Goal: Task Accomplishment & Management: Manage account settings

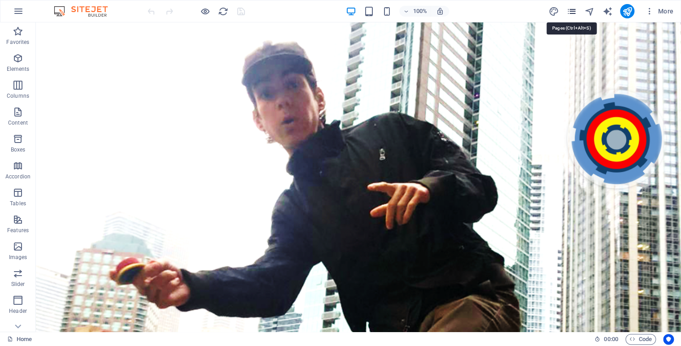
click at [573, 10] on icon "pages" at bounding box center [571, 11] width 10 height 10
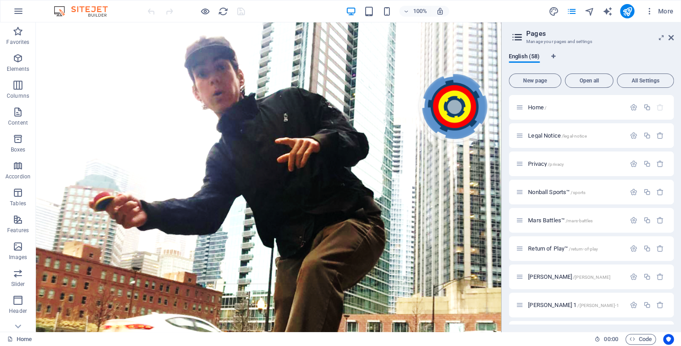
drag, startPoint x: 673, startPoint y: 106, endPoint x: 673, endPoint y: 118, distance: 11.7
click at [673, 118] on div "Home / Legal Notice /legal-notice Privacy /privacy Nonball Sports™ /sports Mars…" at bounding box center [591, 210] width 165 height 230
drag, startPoint x: 673, startPoint y: 115, endPoint x: 670, endPoint y: 133, distance: 17.7
click at [670, 133] on div "Home / Legal Notice /legal-notice Privacy /privacy Nonball Sports™ /sports Mars…" at bounding box center [591, 210] width 165 height 230
drag, startPoint x: 671, startPoint y: 121, endPoint x: 671, endPoint y: 153, distance: 31.9
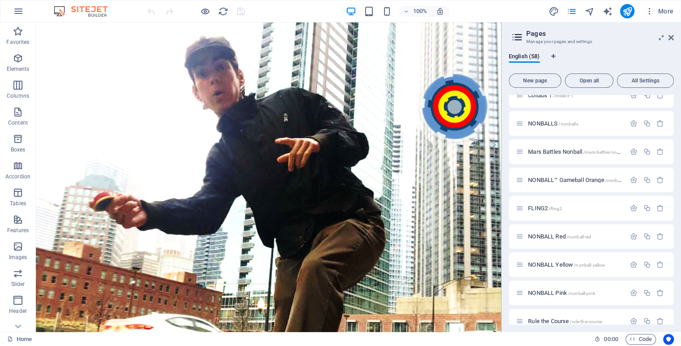
scroll to position [664, 0]
click at [542, 209] on span "FLING2 /fling2" at bounding box center [545, 206] width 34 height 7
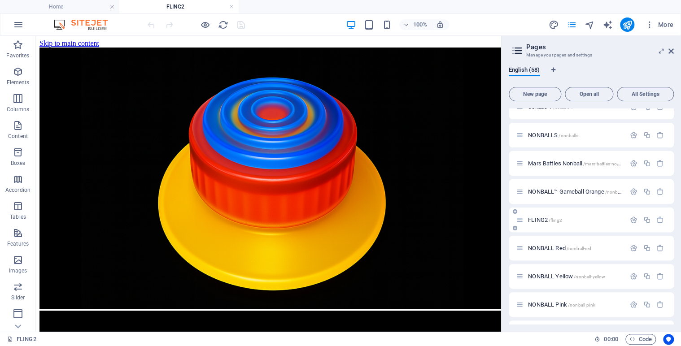
scroll to position [0, 0]
click at [76, 43] on button at bounding box center [73, 41] width 11 height 11
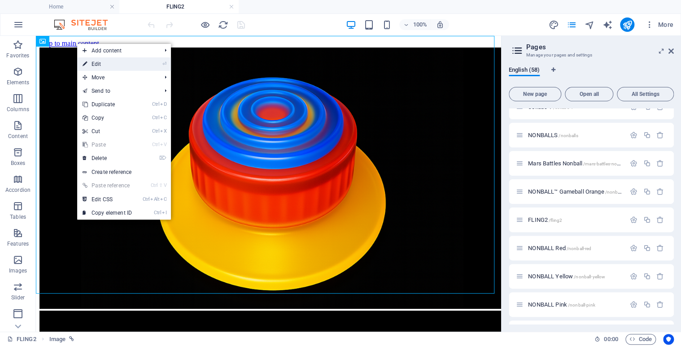
click at [96, 64] on link "⏎ Edit" at bounding box center [107, 63] width 60 height 13
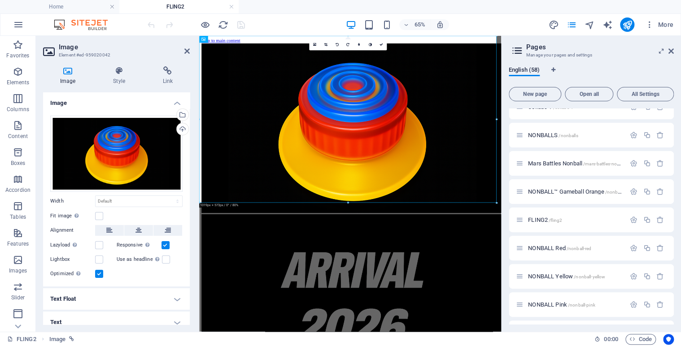
scroll to position [7, 0]
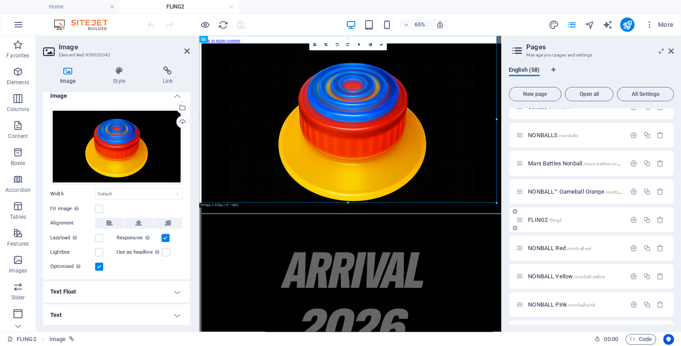
drag, startPoint x: 670, startPoint y: 210, endPoint x: 670, endPoint y: 231, distance: 20.6
click at [670, 231] on div "FLING2 /fling2" at bounding box center [591, 220] width 165 height 25
click at [550, 250] on span "NONBALL Red /nonball-red" at bounding box center [559, 248] width 63 height 7
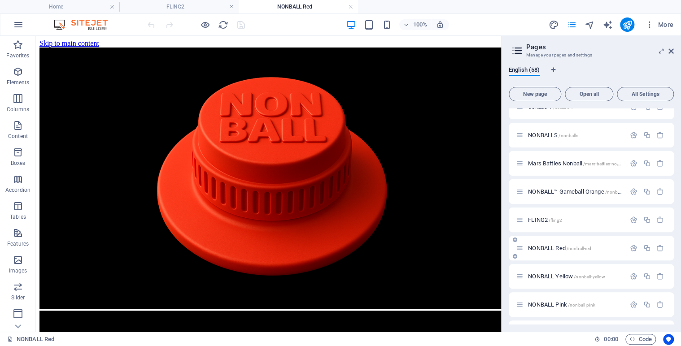
scroll to position [0, 0]
click at [74, 43] on icon at bounding box center [73, 41] width 5 height 9
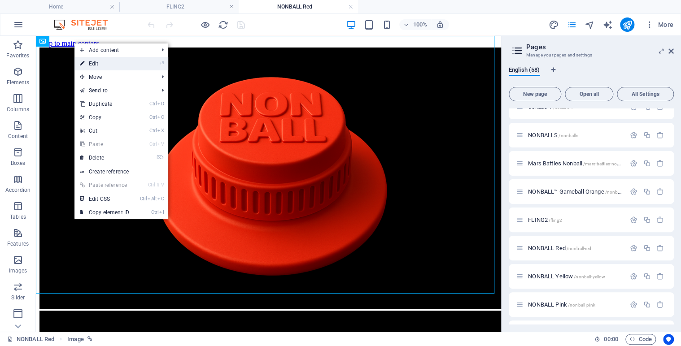
click at [97, 64] on link "⏎ Edit" at bounding box center [104, 63] width 60 height 13
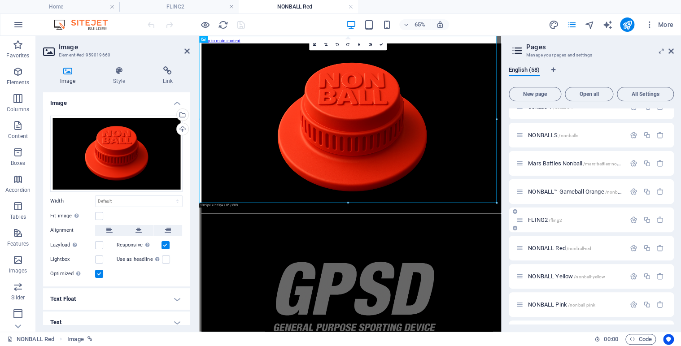
click at [538, 222] on span "FLING2 /fling2" at bounding box center [545, 220] width 34 height 7
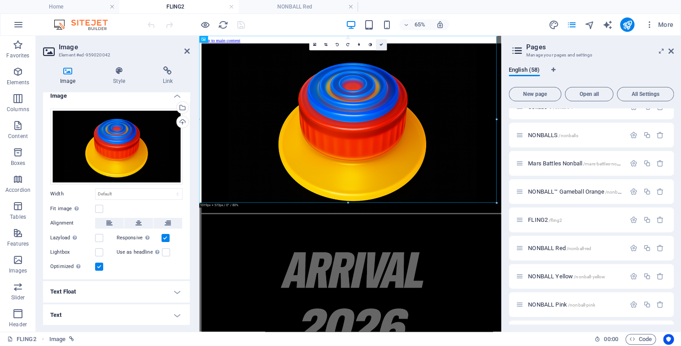
click at [384, 43] on link at bounding box center [381, 44] width 11 height 11
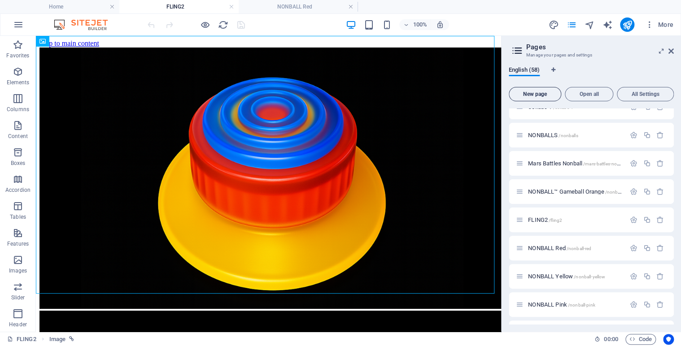
click at [529, 94] on span "New page" at bounding box center [535, 94] width 44 height 5
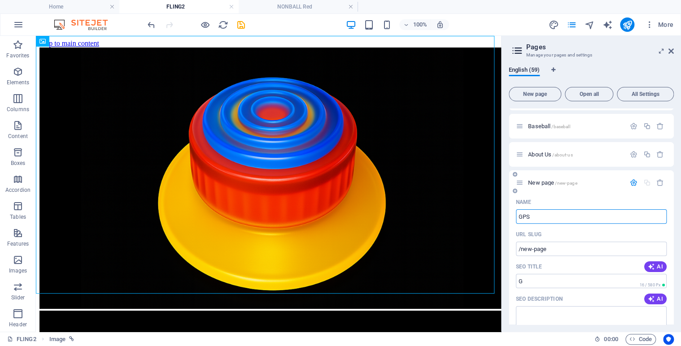
type input "GPSD"
type input "/g"
type input "GPSD"
type input "/gpsd"
type input "GPSD"
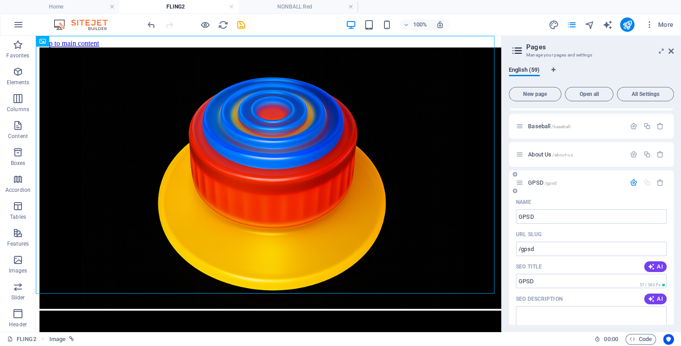
click at [535, 181] on span "GPSD /gpsd" at bounding box center [542, 182] width 29 height 7
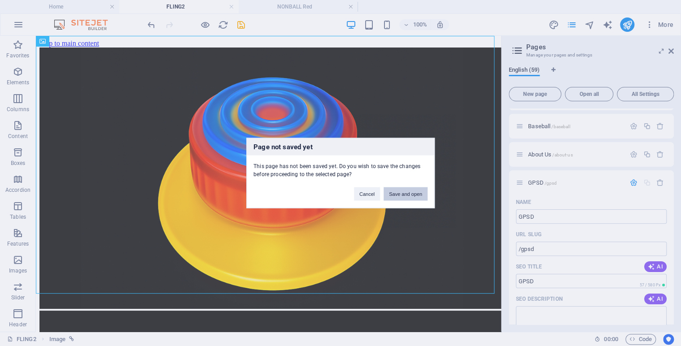
click at [397, 196] on button "Save and open" at bounding box center [406, 194] width 44 height 13
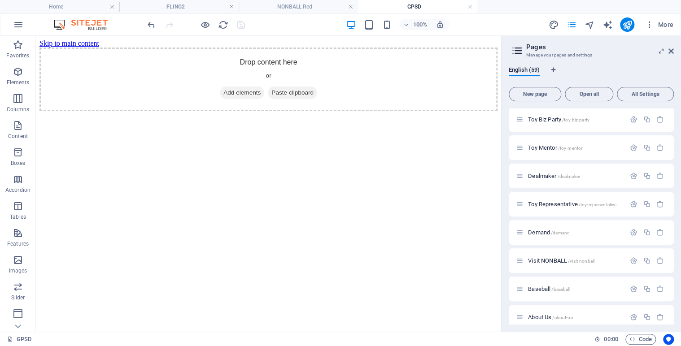
scroll to position [0, 0]
click at [81, 42] on icon at bounding box center [82, 41] width 5 height 9
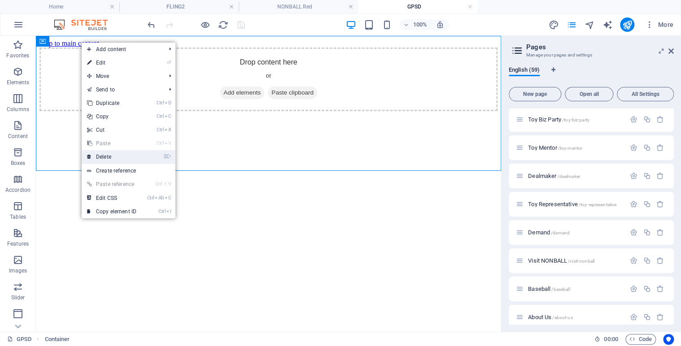
click at [99, 155] on link "⌦ Delete" at bounding box center [112, 156] width 60 height 13
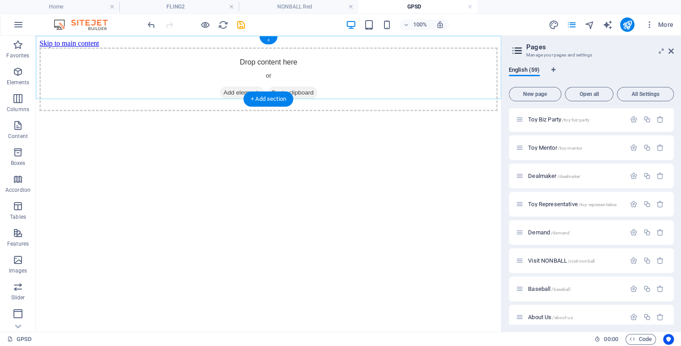
click at [267, 39] on div "+" at bounding box center [268, 40] width 17 height 8
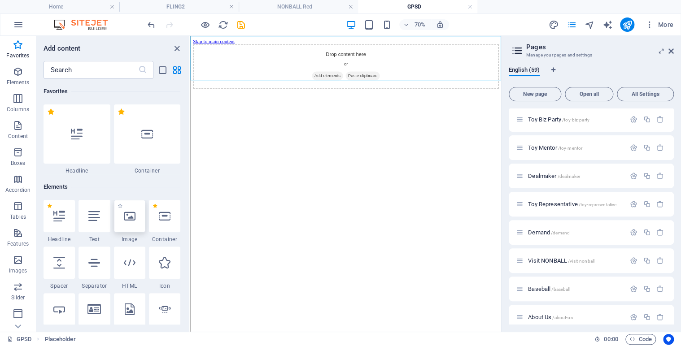
click at [128, 219] on icon at bounding box center [130, 216] width 12 height 12
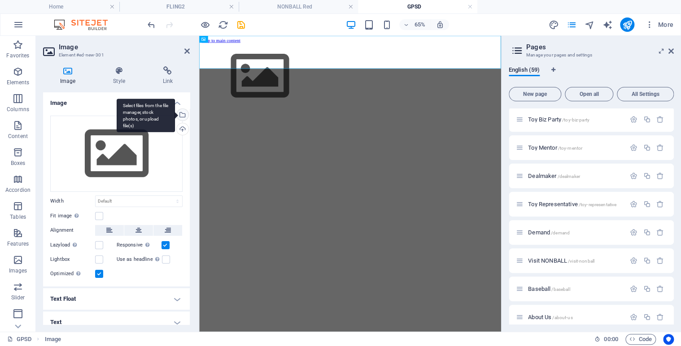
click at [182, 116] on div "Select files from the file manager, stock photos, or upload file(s)" at bounding box center [181, 115] width 13 height 13
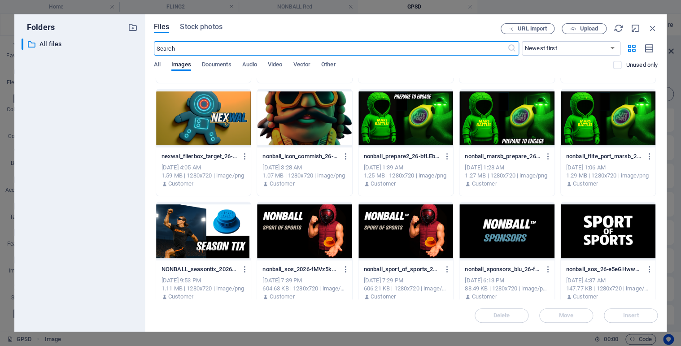
scroll to position [1470, 0]
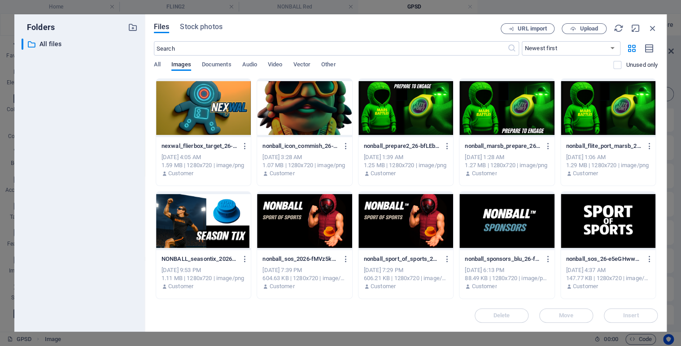
drag, startPoint x: 657, startPoint y: 251, endPoint x: 655, endPoint y: 280, distance: 28.8
click at [655, 280] on div "Files Stock photos URL import Upload ​ Newest first Oldest first Name (A-Z) Nam…" at bounding box center [406, 173] width 522 height 318
drag, startPoint x: 658, startPoint y: 253, endPoint x: 658, endPoint y: 267, distance: 14.4
click at [658, 267] on div "Files Stock photos URL import Upload ​ Newest first Oldest first Name (A-Z) Nam…" at bounding box center [406, 173] width 522 height 318
click at [658, 321] on div "Files Stock photos URL import Upload ​ Newest first Oldest first Name (A-Z) Nam…" at bounding box center [406, 173] width 522 height 318
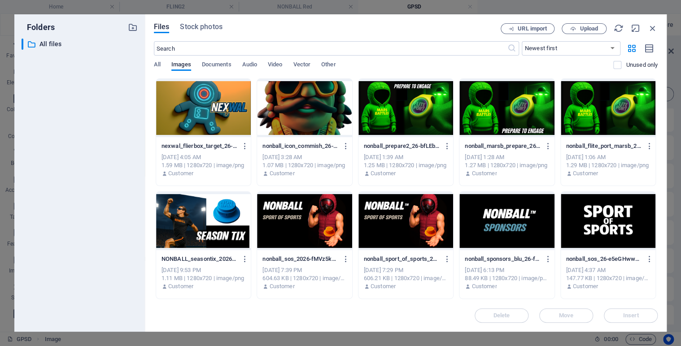
click at [658, 321] on div "Files Stock photos URL import Upload ​ Newest first Oldest first Name (A-Z) Nam…" at bounding box center [406, 173] width 522 height 318
drag, startPoint x: 658, startPoint y: 321, endPoint x: 659, endPoint y: 258, distance: 63.3
click at [659, 258] on div "Files Stock photos URL import Upload ​ Newest first Oldest first Name (A-Z) Nam…" at bounding box center [406, 173] width 522 height 318
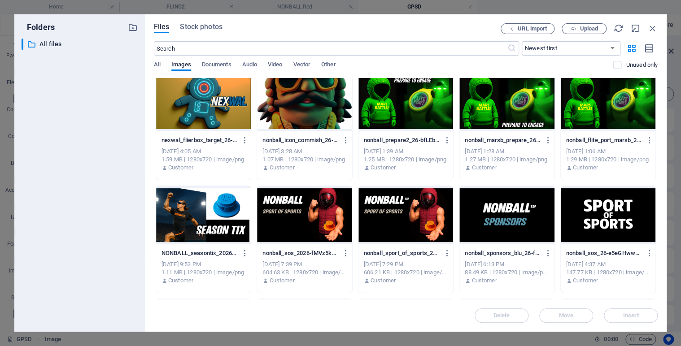
click at [658, 258] on div "Files Stock photos URL import Upload ​ Newest first Oldest first Name (A-Z) Nam…" at bounding box center [406, 173] width 522 height 318
drag, startPoint x: 658, startPoint y: 258, endPoint x: 657, endPoint y: 284, distance: 26.0
click at [657, 284] on div "Files Stock photos URL import Upload ​ Newest first Oldest first Name (A-Z) Nam…" at bounding box center [406, 173] width 522 height 318
drag, startPoint x: 658, startPoint y: 262, endPoint x: 656, endPoint y: 272, distance: 10.9
click at [656, 272] on div "Files Stock photos URL import Upload ​ Newest first Oldest first Name (A-Z) Nam…" at bounding box center [406, 173] width 522 height 318
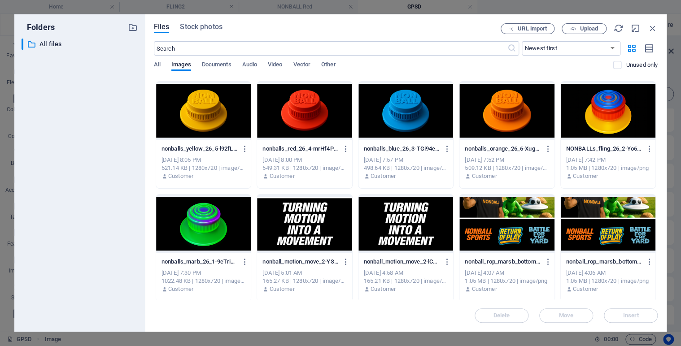
scroll to position [2435, 0]
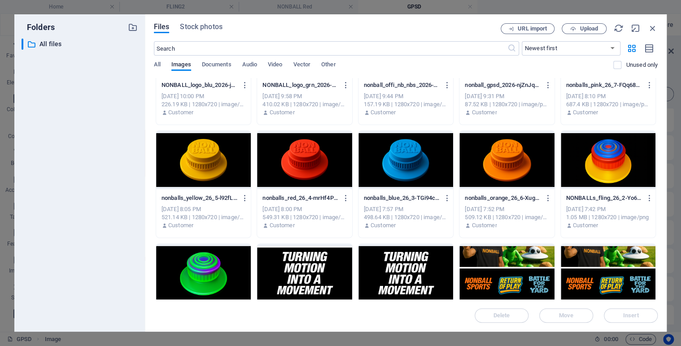
click at [612, 163] on div at bounding box center [608, 160] width 95 height 58
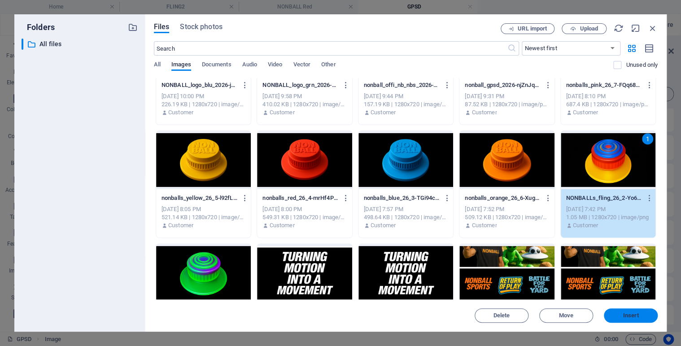
click at [629, 317] on span "Insert" at bounding box center [631, 315] width 16 height 5
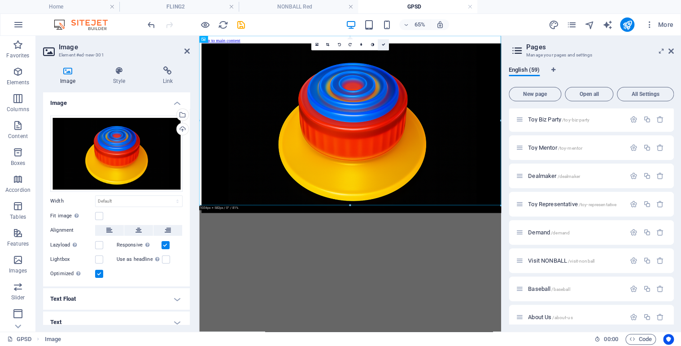
click at [384, 46] on icon at bounding box center [383, 45] width 4 height 4
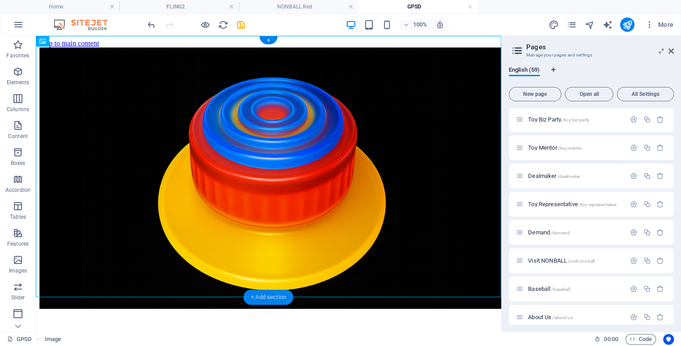
click at [247, 297] on div "+ Add section" at bounding box center [269, 297] width 50 height 15
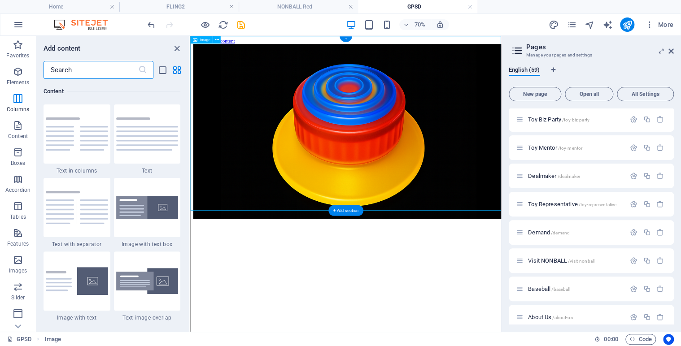
scroll to position [0, 0]
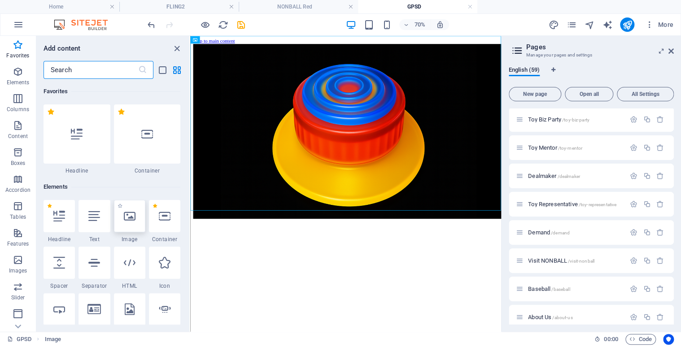
click at [130, 220] on icon at bounding box center [130, 216] width 12 height 12
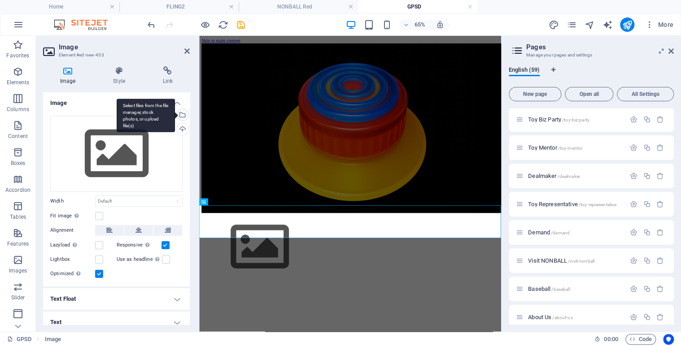
click at [175, 115] on div "Select files from the file manager, stock photos, or upload file(s)" at bounding box center [146, 116] width 58 height 34
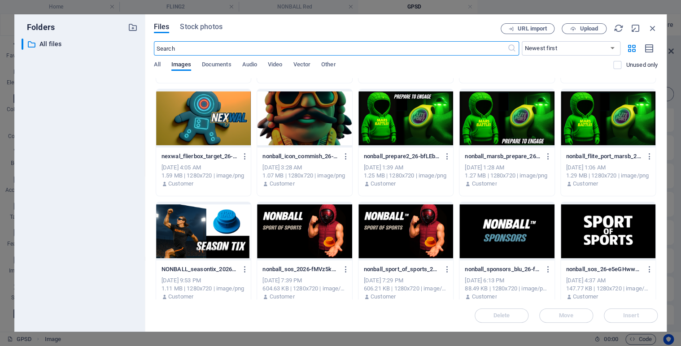
scroll to position [1502, 0]
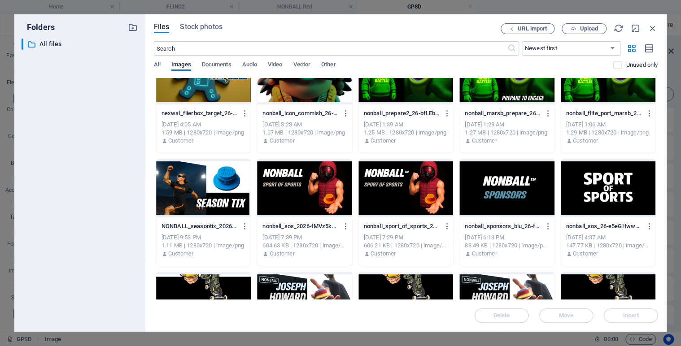
drag, startPoint x: 657, startPoint y: 246, endPoint x: 656, endPoint y: 274, distance: 28.3
click at [656, 274] on div "Files Stock photos URL import Upload ​ Newest first Oldest first Name (A-Z) Nam…" at bounding box center [406, 173] width 522 height 318
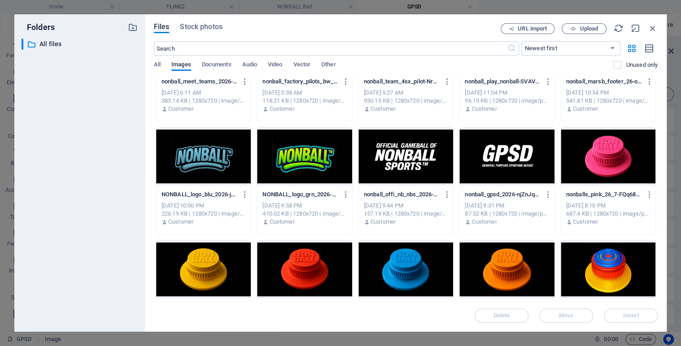
scroll to position [2309, 0]
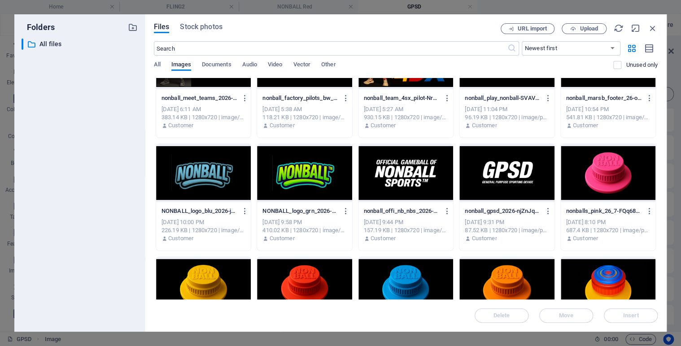
click at [508, 169] on div at bounding box center [506, 173] width 95 height 58
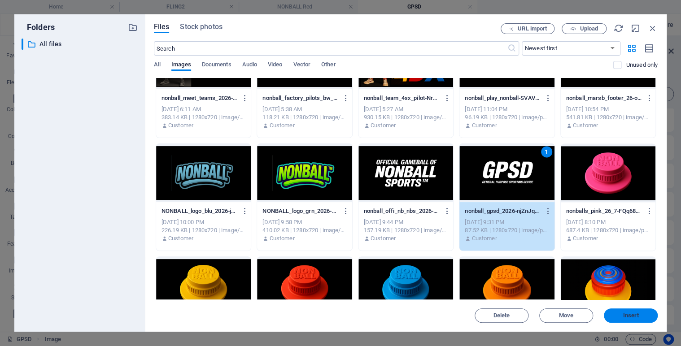
click at [619, 315] on span "Insert" at bounding box center [631, 315] width 47 height 5
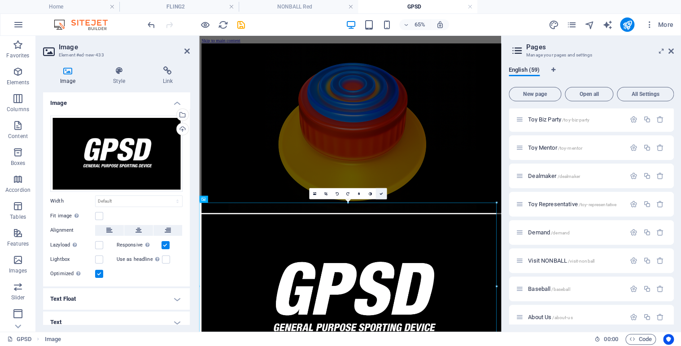
click at [380, 192] on icon at bounding box center [381, 194] width 4 height 4
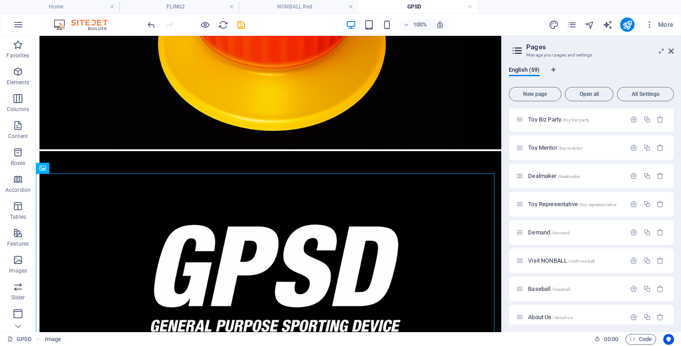
scroll to position [219, 0]
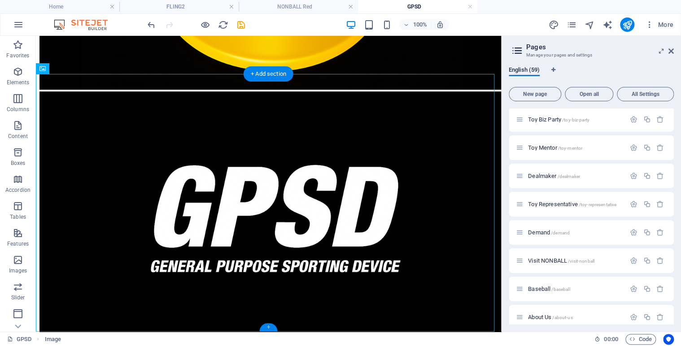
click at [269, 328] on div "+" at bounding box center [268, 328] width 17 height 8
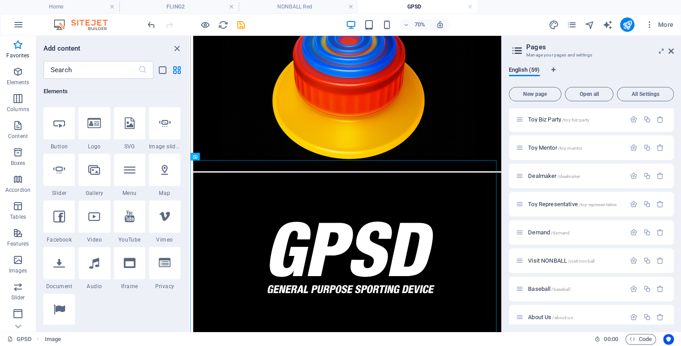
scroll to position [0, 0]
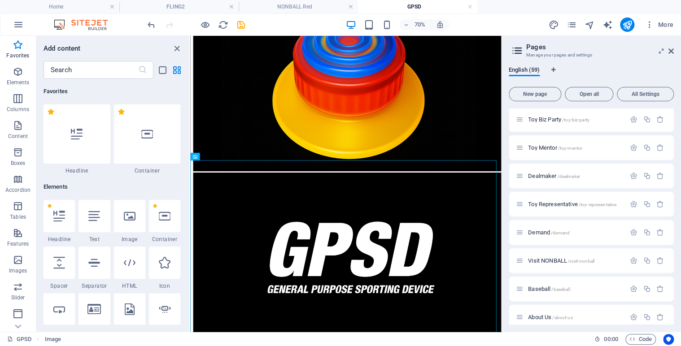
drag, startPoint x: 187, startPoint y: 123, endPoint x: 187, endPoint y: 23, distance: 100.5
click at [187, 36] on section "Favorites Elements Columns Content Boxes Accordion Tables Features Images Slide…" at bounding box center [250, 184] width 501 height 296
click at [130, 217] on icon at bounding box center [130, 216] width 12 height 12
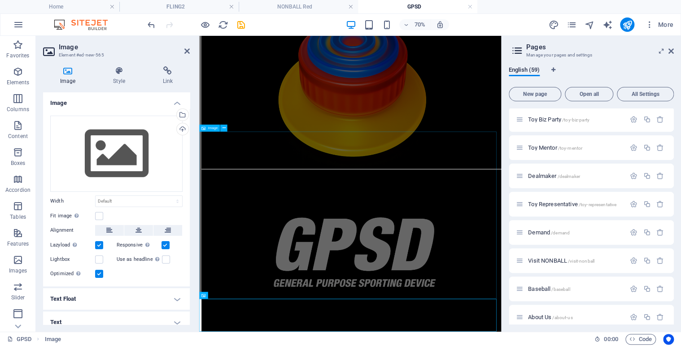
scroll to position [109, 0]
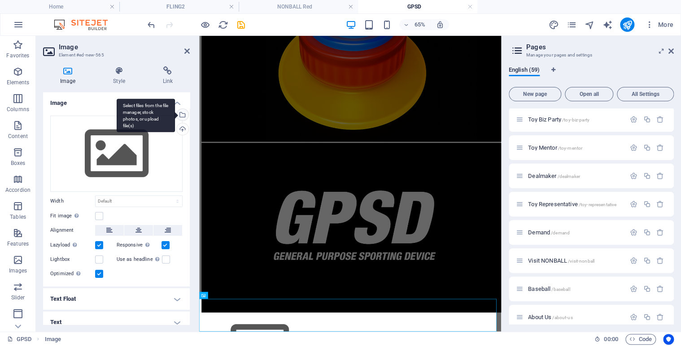
click at [175, 114] on div "Select files from the file manager, stock photos, or upload file(s)" at bounding box center [146, 116] width 58 height 34
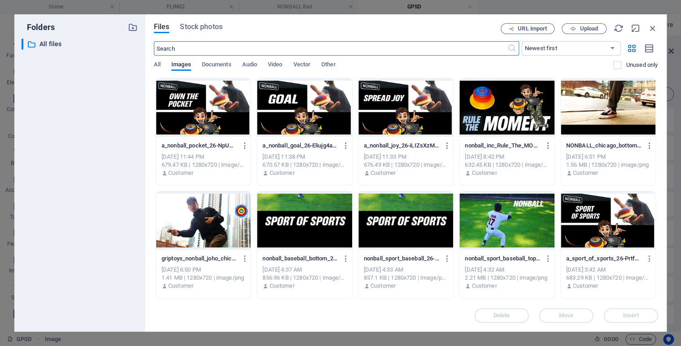
scroll to position [0, 0]
drag, startPoint x: 655, startPoint y: 102, endPoint x: 658, endPoint y: 133, distance: 31.1
click at [658, 133] on div "Files Stock photos URL import Upload ​ Newest first Oldest first Name (A-Z) Nam…" at bounding box center [406, 173] width 522 height 318
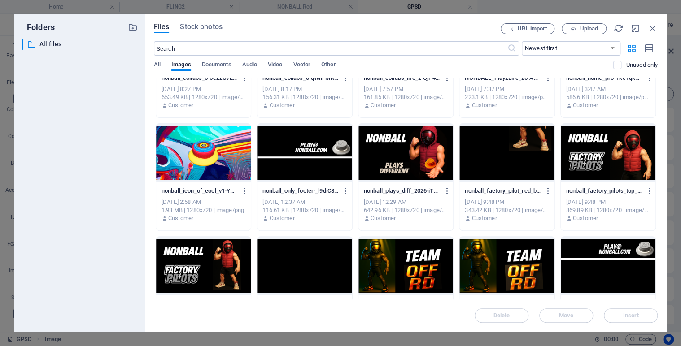
scroll to position [1994, 0]
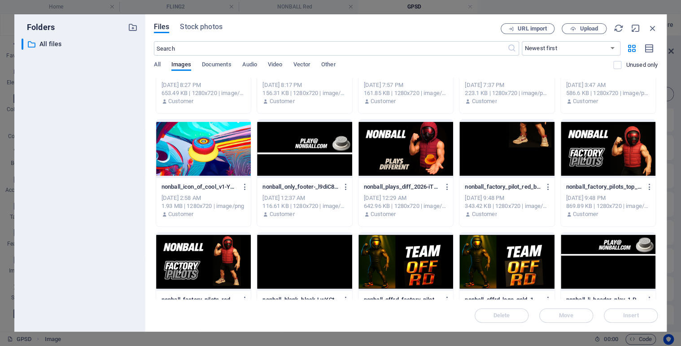
click at [315, 140] on div at bounding box center [304, 149] width 95 height 58
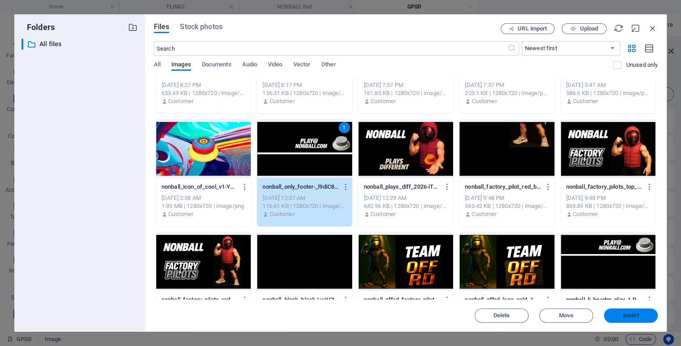
click at [627, 314] on span "Insert" at bounding box center [631, 315] width 16 height 5
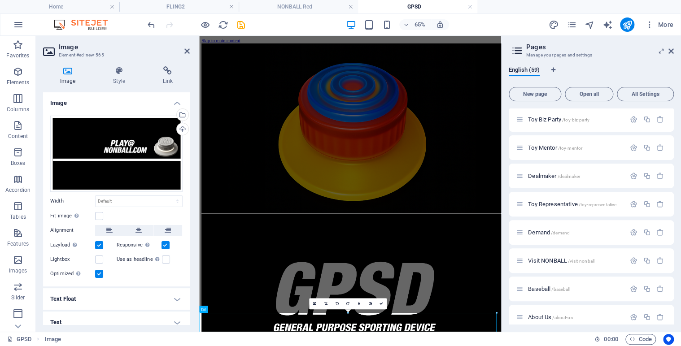
scroll to position [87, 0]
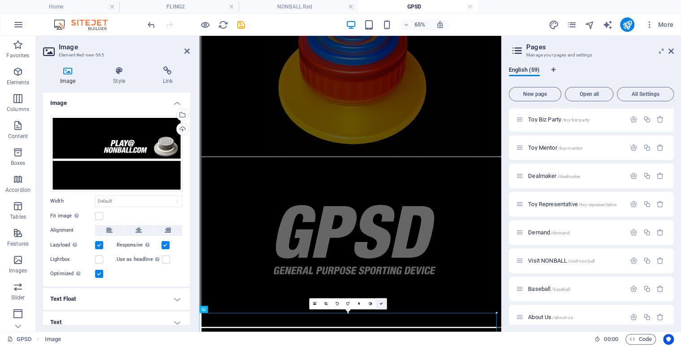
click at [381, 303] on icon at bounding box center [381, 304] width 4 height 4
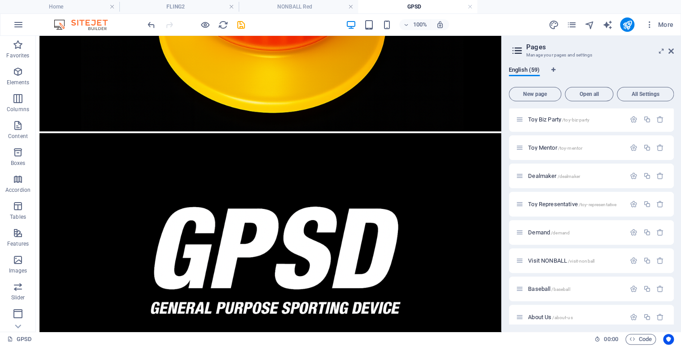
scroll to position [0, 0]
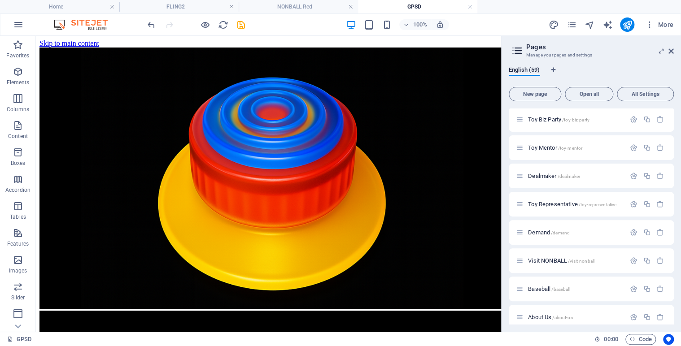
drag, startPoint x: 498, startPoint y: 242, endPoint x: 570, endPoint y: 51, distance: 204.9
click at [75, 41] on icon at bounding box center [73, 41] width 5 height 9
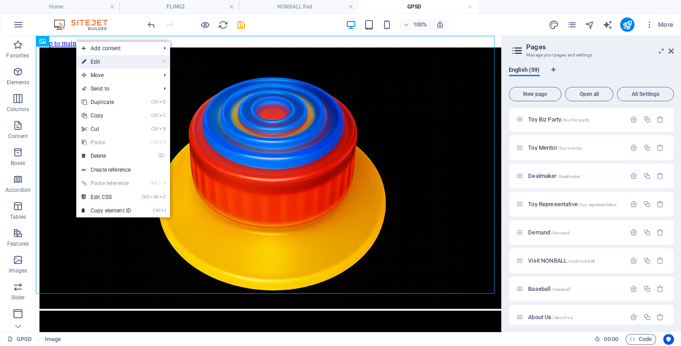
click at [101, 60] on link "⏎ Edit" at bounding box center [106, 61] width 60 height 13
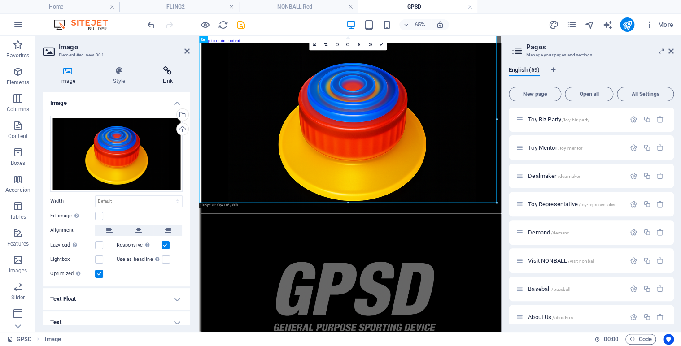
click at [166, 72] on icon at bounding box center [168, 70] width 44 height 9
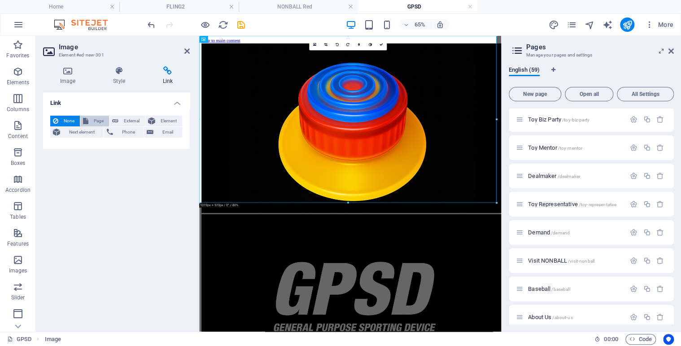
click at [91, 120] on span "Page" at bounding box center [98, 121] width 15 height 11
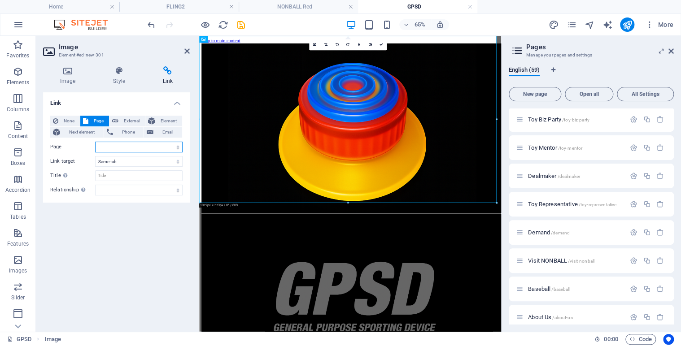
click at [178, 145] on select "Home Legal Notice Privacy Nonball Sports™ Mars Battles™ Return of Play™ [PERSON…" at bounding box center [138, 147] width 87 height 11
select select "24"
click at [95, 142] on select "Home Legal Notice Privacy Nonball Sports™ Mars Battles™ Return of Play™ [PERSON…" at bounding box center [138, 147] width 87 height 11
click at [380, 45] on icon at bounding box center [381, 45] width 4 height 4
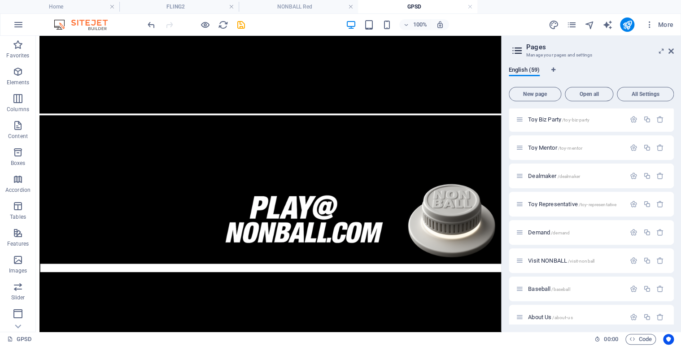
scroll to position [477, 0]
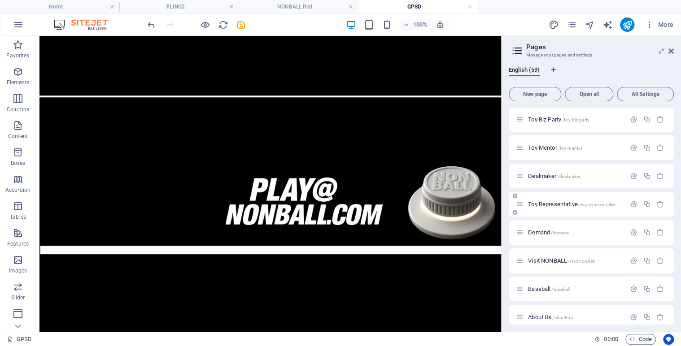
click at [630, 215] on div "Toy Representative /toy-representative" at bounding box center [591, 204] width 165 height 25
drag, startPoint x: 671, startPoint y: 294, endPoint x: 674, endPoint y: 285, distance: 9.1
click at [674, 266] on div "English (59) New page Open all All Settings Home / Legal Notice /legal-notice P…" at bounding box center [591, 195] width 179 height 273
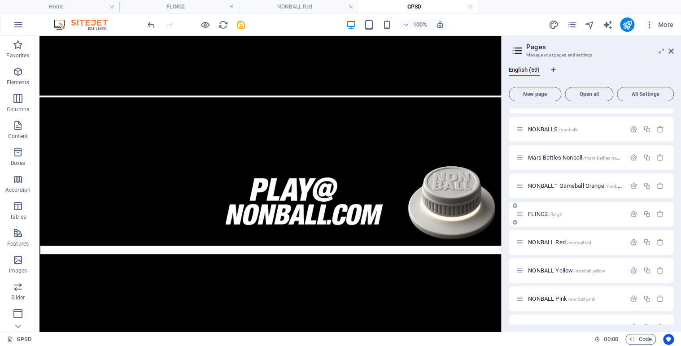
click at [535, 214] on span "FLING2 /fling2" at bounding box center [545, 214] width 34 height 7
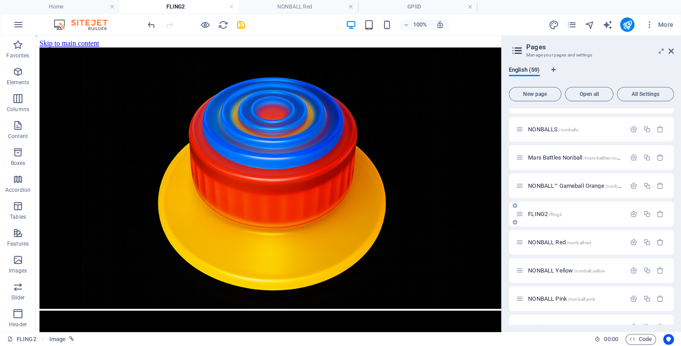
scroll to position [0, 0]
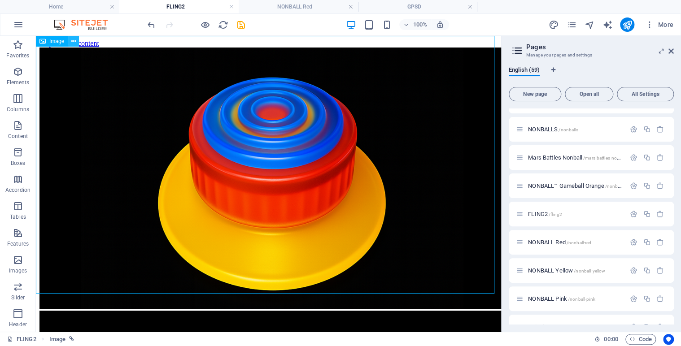
click at [74, 43] on icon at bounding box center [73, 41] width 5 height 9
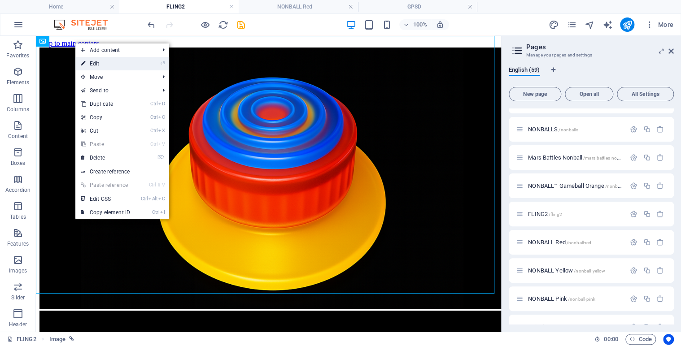
click at [97, 62] on link "⏎ Edit" at bounding box center [105, 63] width 60 height 13
select select "24"
select select
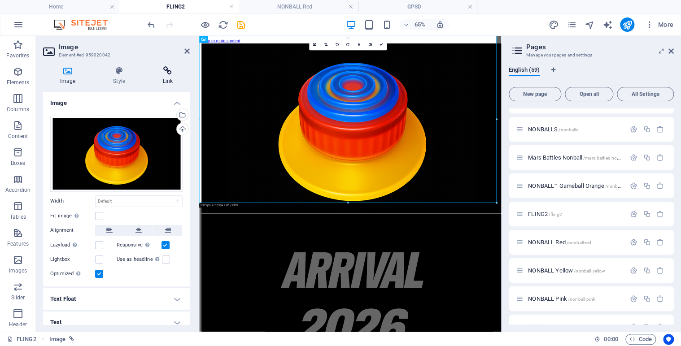
click at [171, 67] on icon at bounding box center [168, 70] width 44 height 9
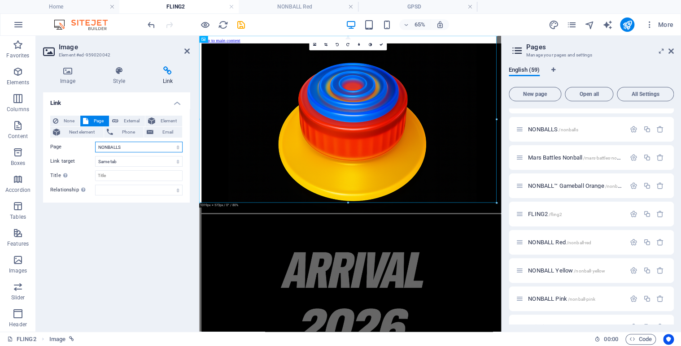
click at [179, 145] on select "Home Legal Notice Privacy Nonball Sports™ Mars Battles™ Return of Play™ [PERSON…" at bounding box center [138, 147] width 87 height 11
select select "58"
click at [95, 142] on select "Home Legal Notice Privacy Nonball Sports™ Mars Battles™ Return of Play™ [PERSON…" at bounding box center [138, 147] width 87 height 11
click at [384, 44] on link at bounding box center [381, 44] width 11 height 11
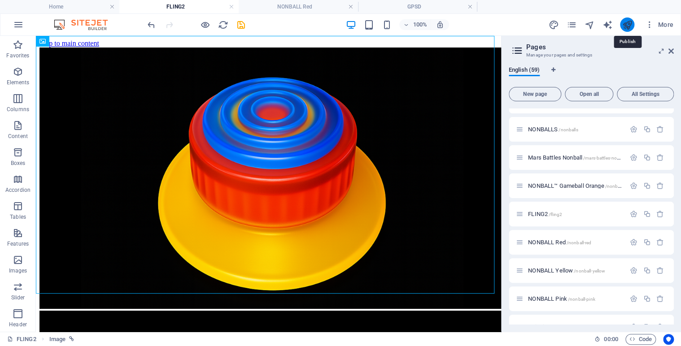
click at [623, 26] on icon "publish" at bounding box center [627, 25] width 10 height 10
